Goal: Navigation & Orientation: Find specific page/section

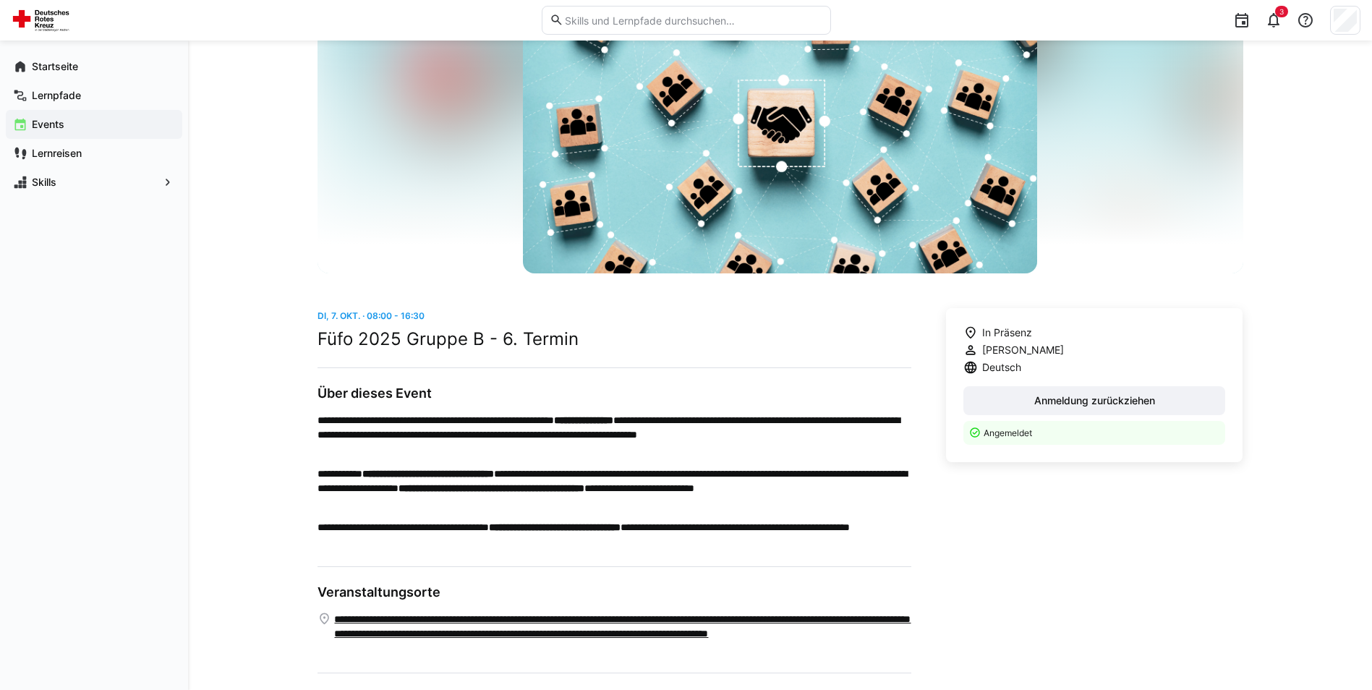
scroll to position [145, 0]
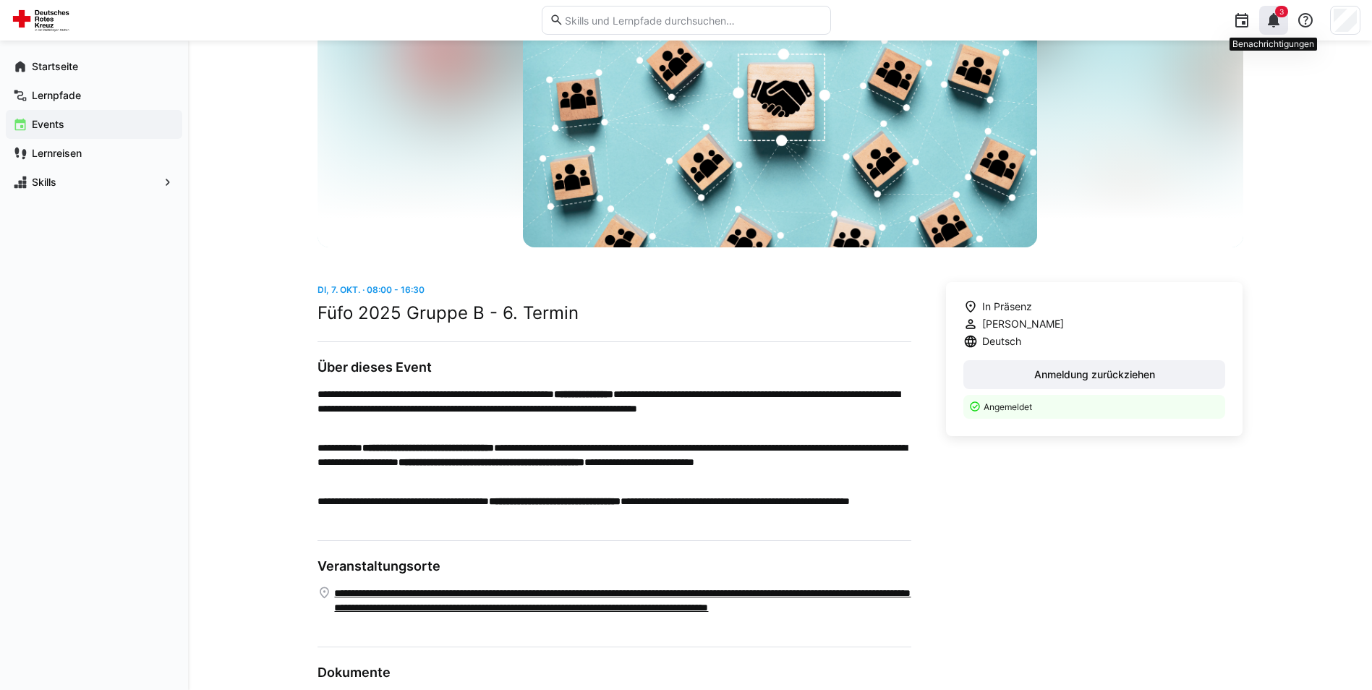
click at [1275, 15] on eds-badge "3" at bounding box center [1281, 12] width 13 height 12
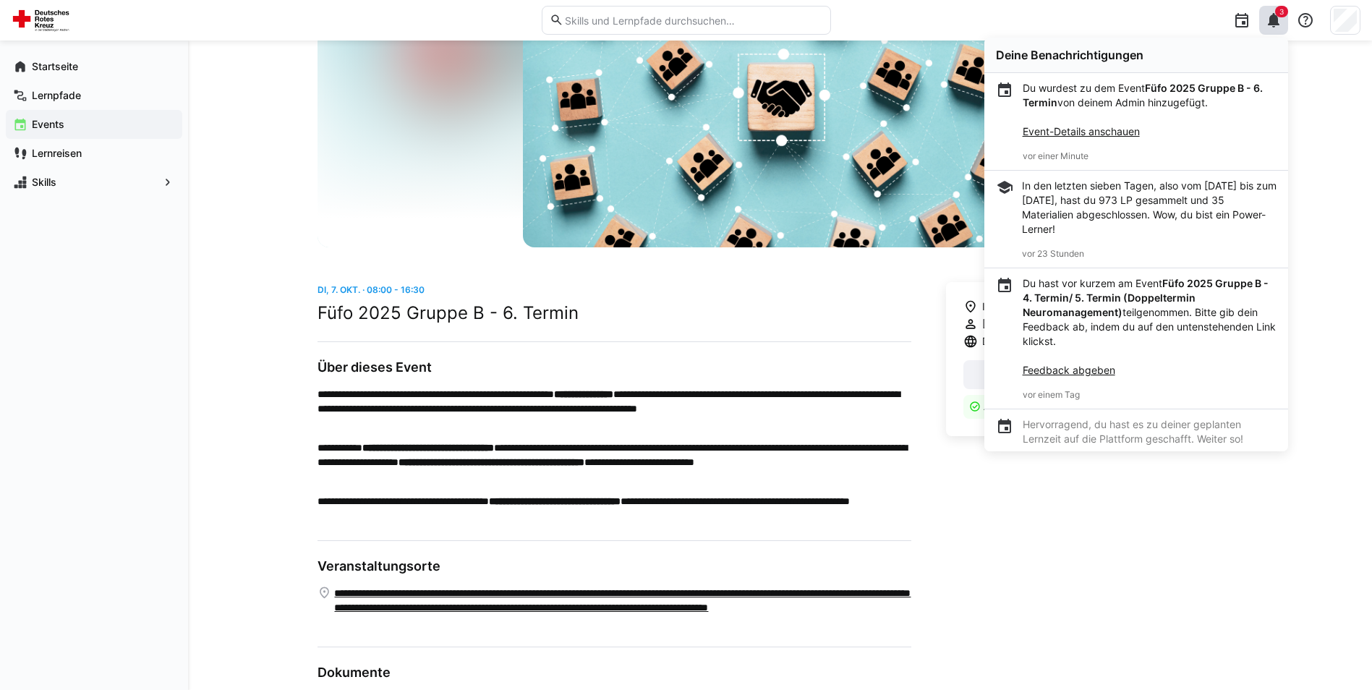
click at [1318, 122] on div "**********" at bounding box center [780, 360] width 1184 height 928
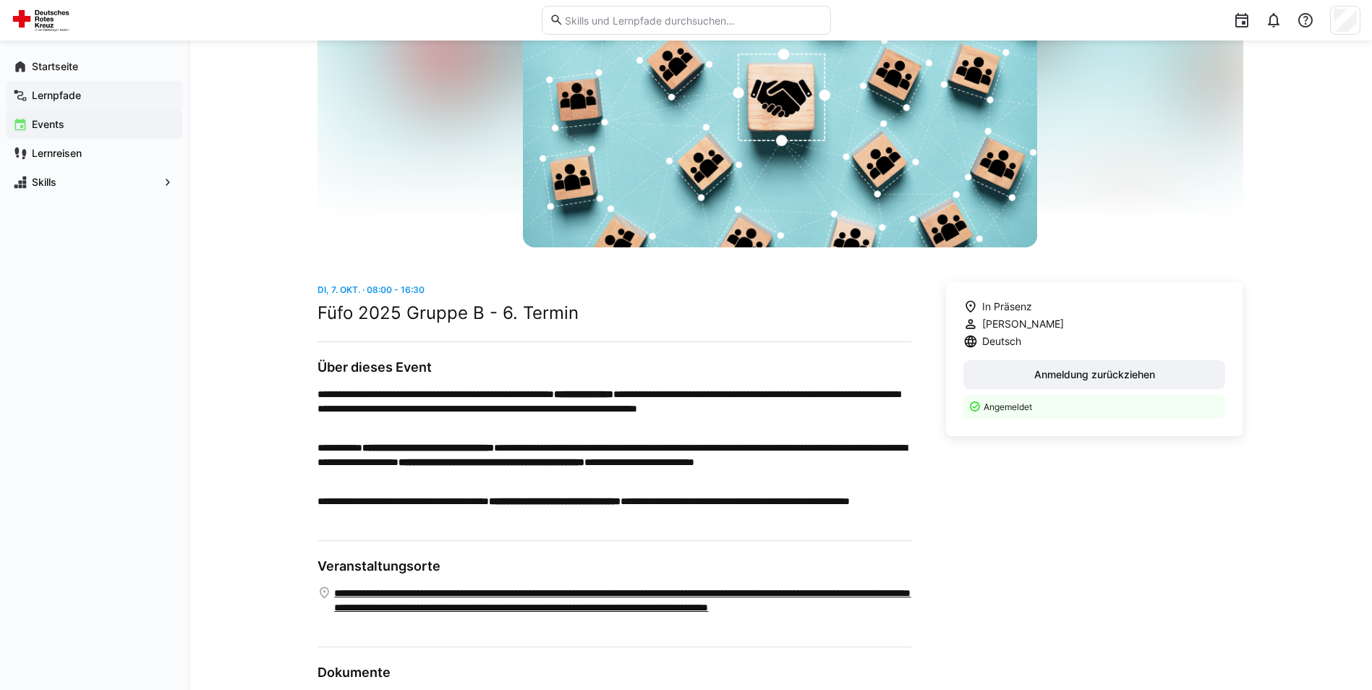
click at [0, 0] on app-navigation-label "Lernpfade" at bounding box center [0, 0] width 0 height 0
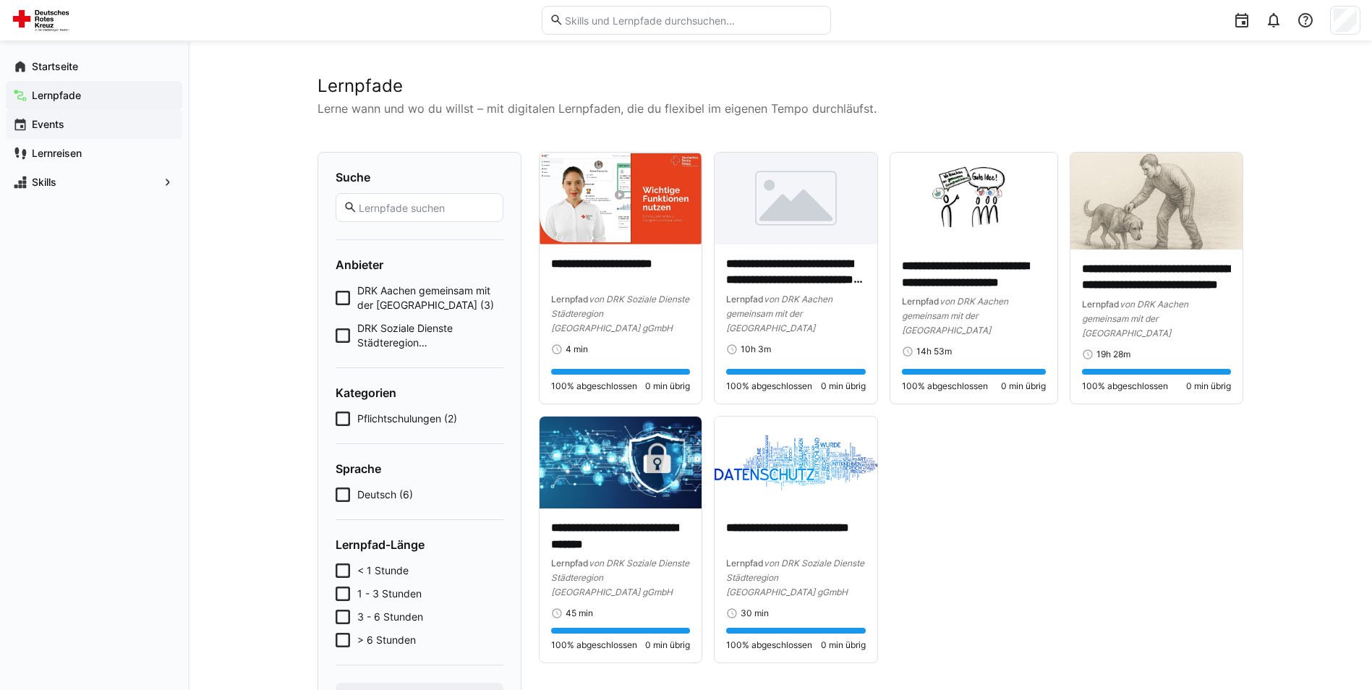
click at [64, 124] on span "Events" at bounding box center [102, 124] width 145 height 14
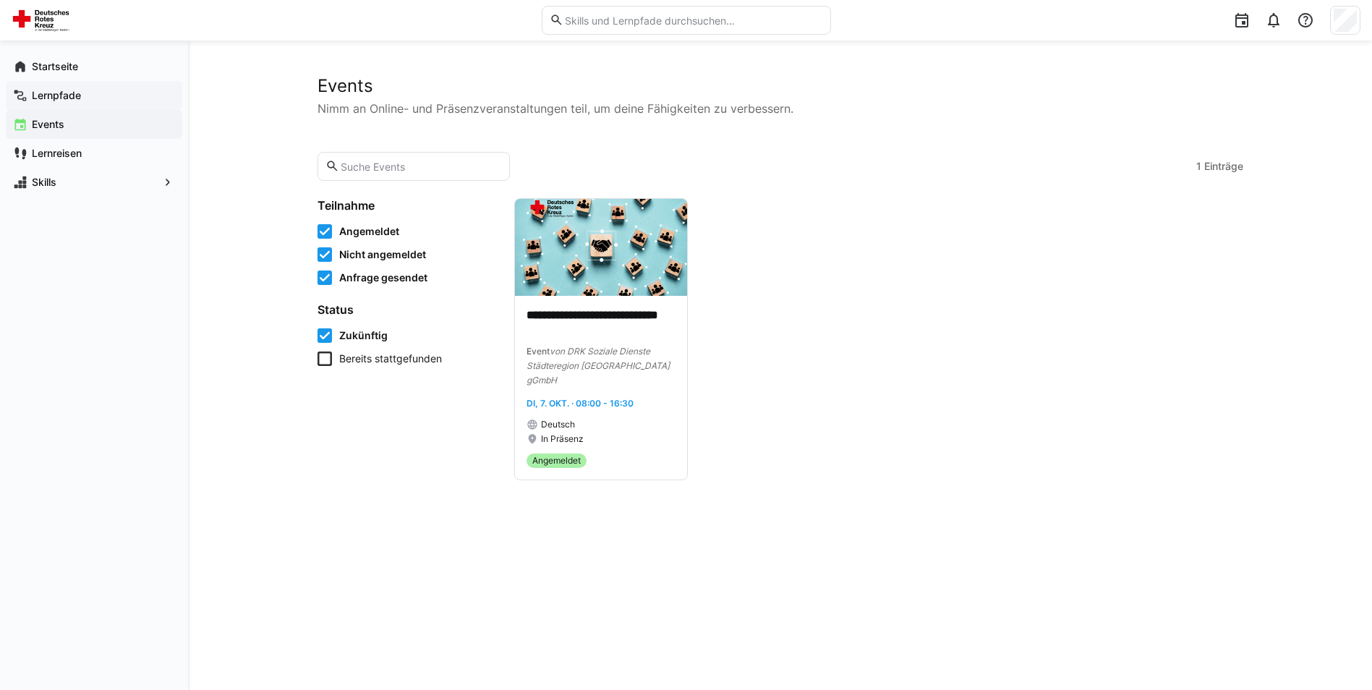
click at [0, 0] on app-navigation-label "Lernpfade" at bounding box center [0, 0] width 0 height 0
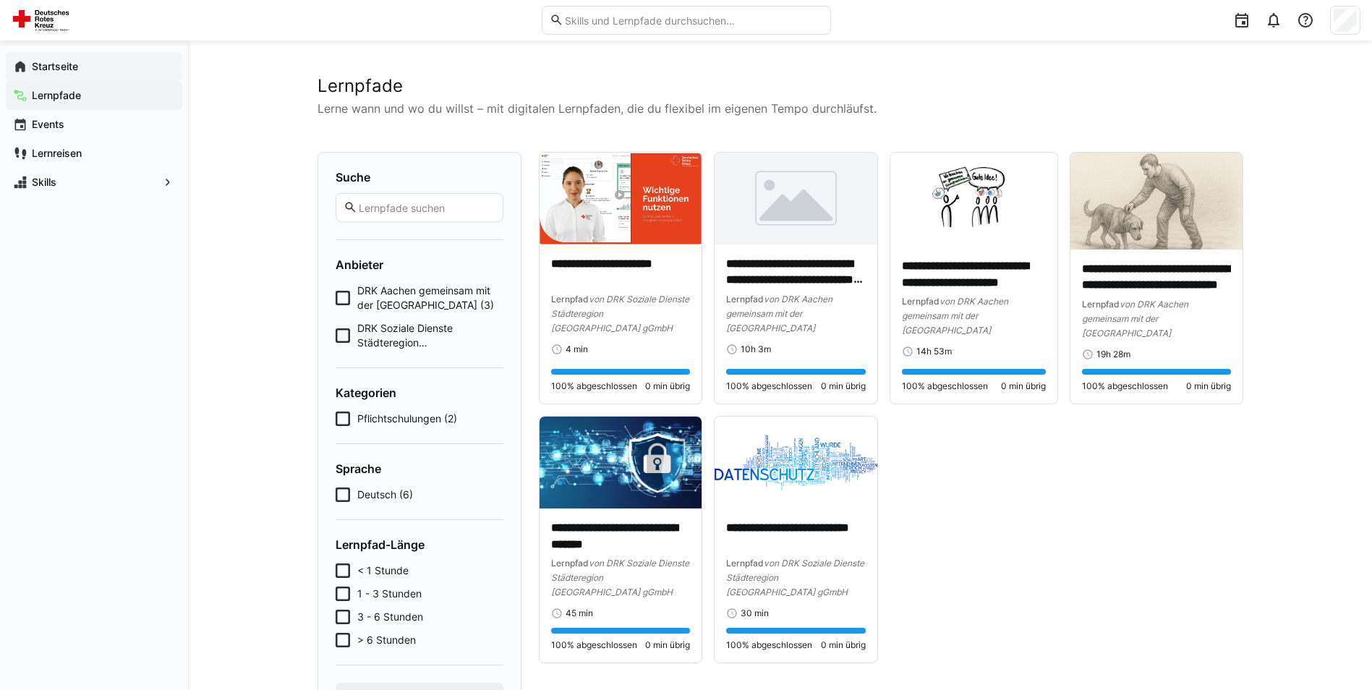
click at [0, 0] on app-navigation-label "Startseite" at bounding box center [0, 0] width 0 height 0
